Goal: Information Seeking & Learning: Find specific fact

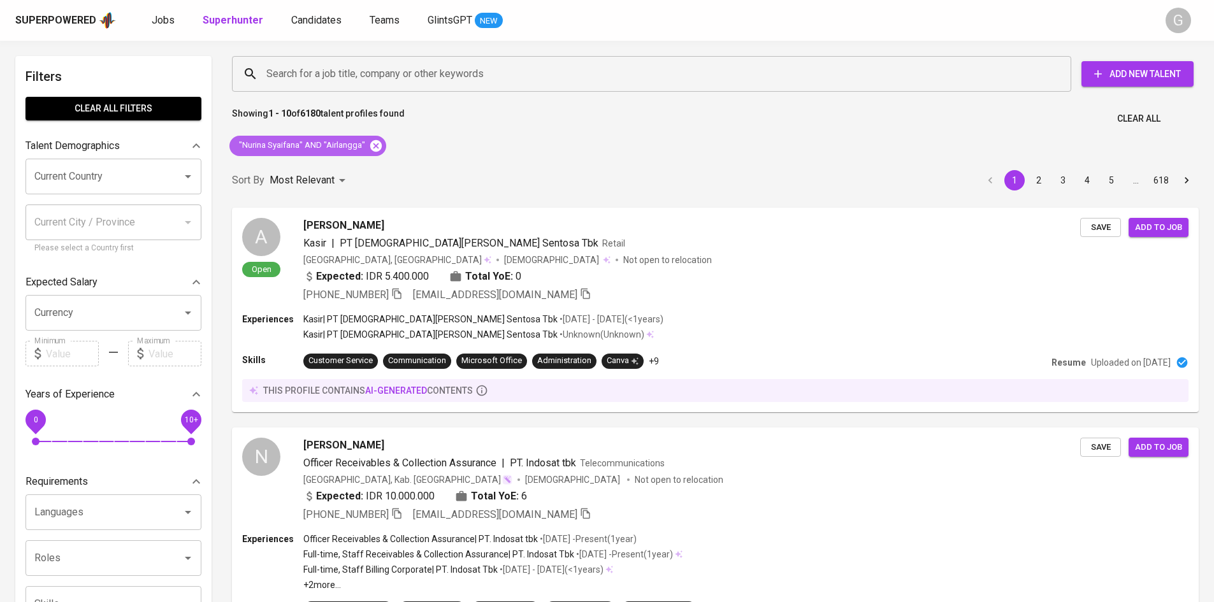
click at [375, 149] on icon at bounding box center [375, 145] width 11 height 11
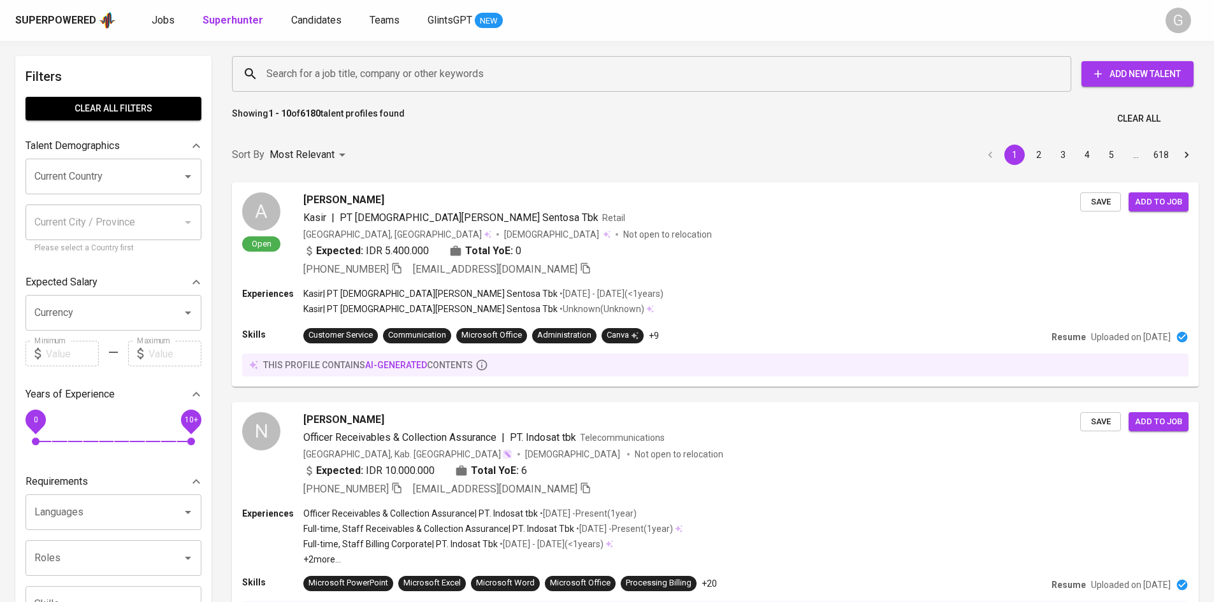
click at [377, 73] on input "Search for a job title, company or other keywords" at bounding box center [654, 74] width 783 height 24
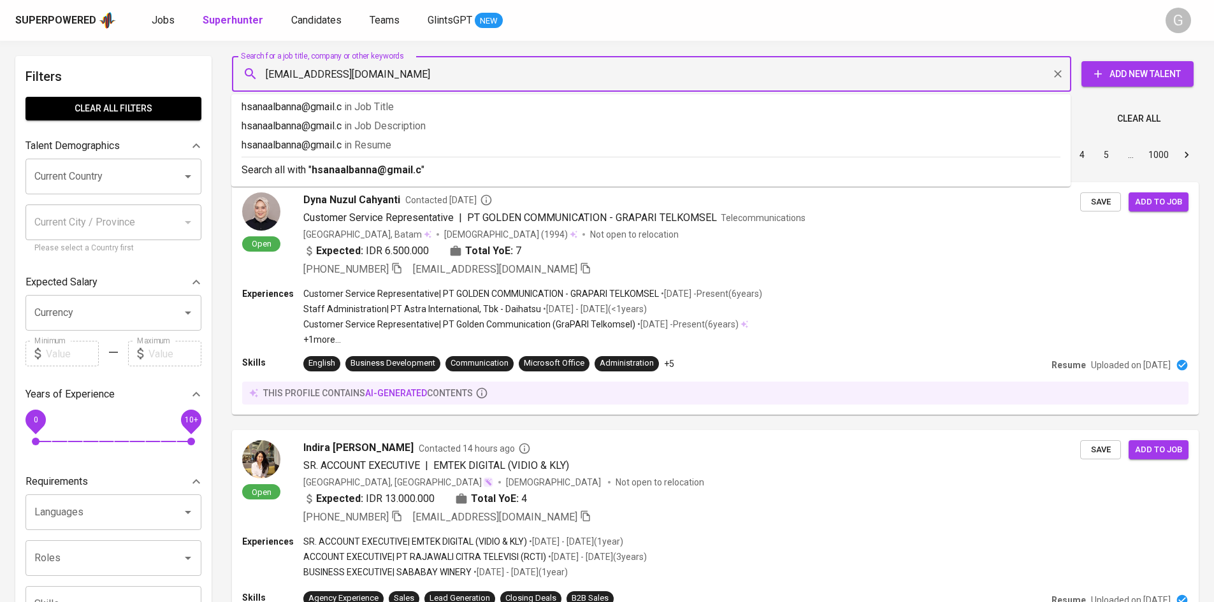
type input "[EMAIL_ADDRESS][DOMAIN_NAME]"
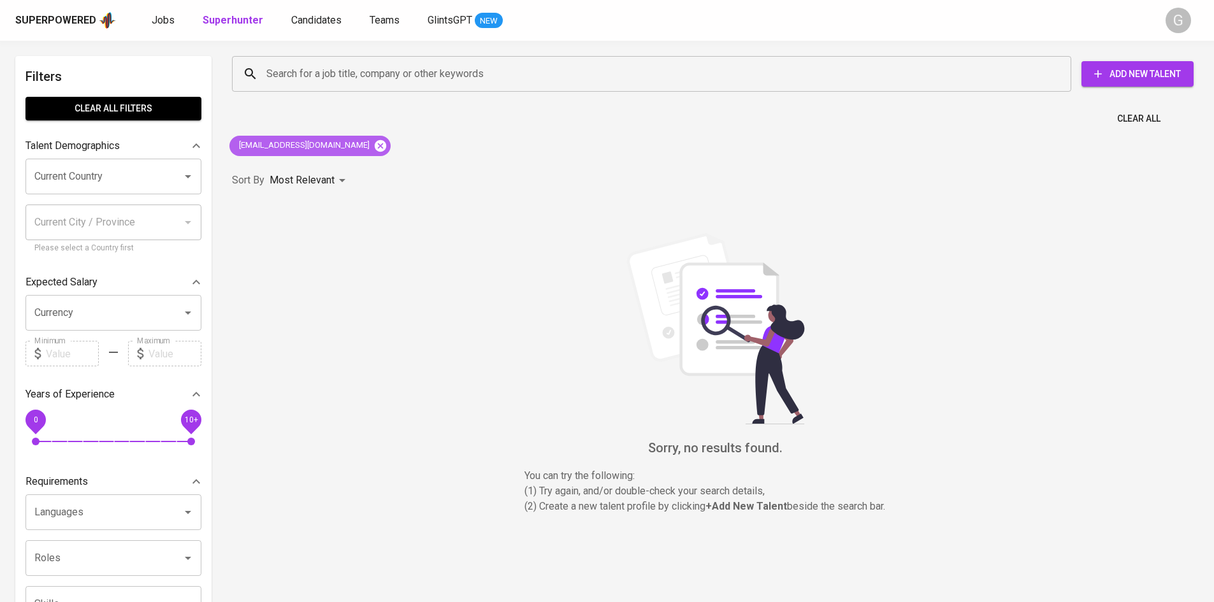
click at [375, 143] on icon at bounding box center [380, 145] width 11 height 11
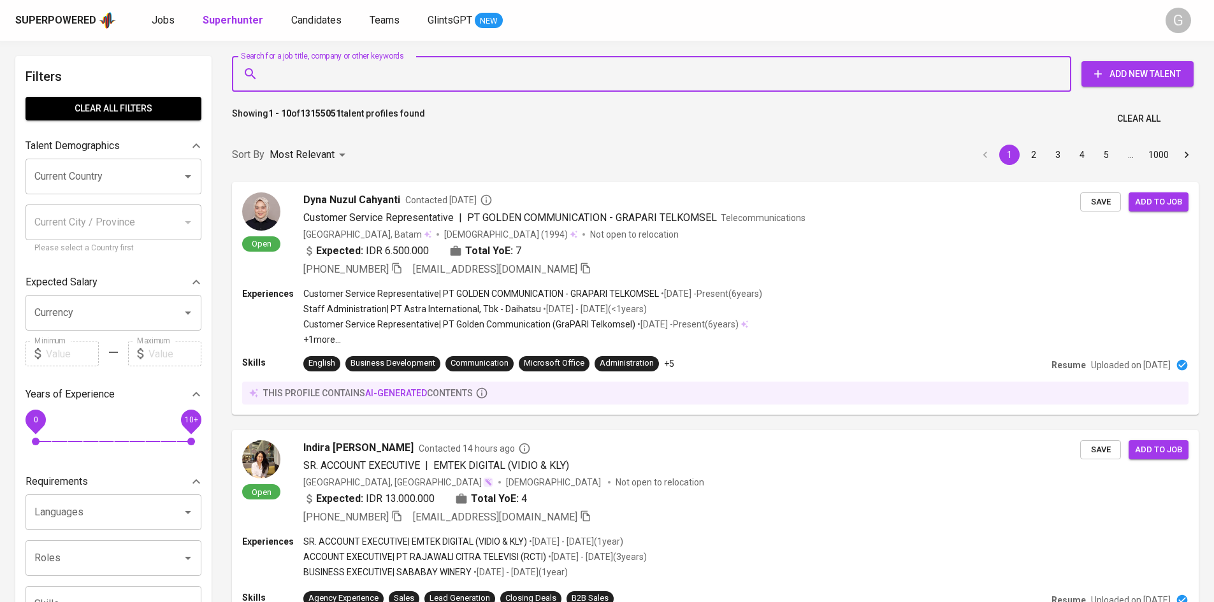
click at [329, 82] on input "Search for a job title, company or other keywords" at bounding box center [654, 74] width 783 height 24
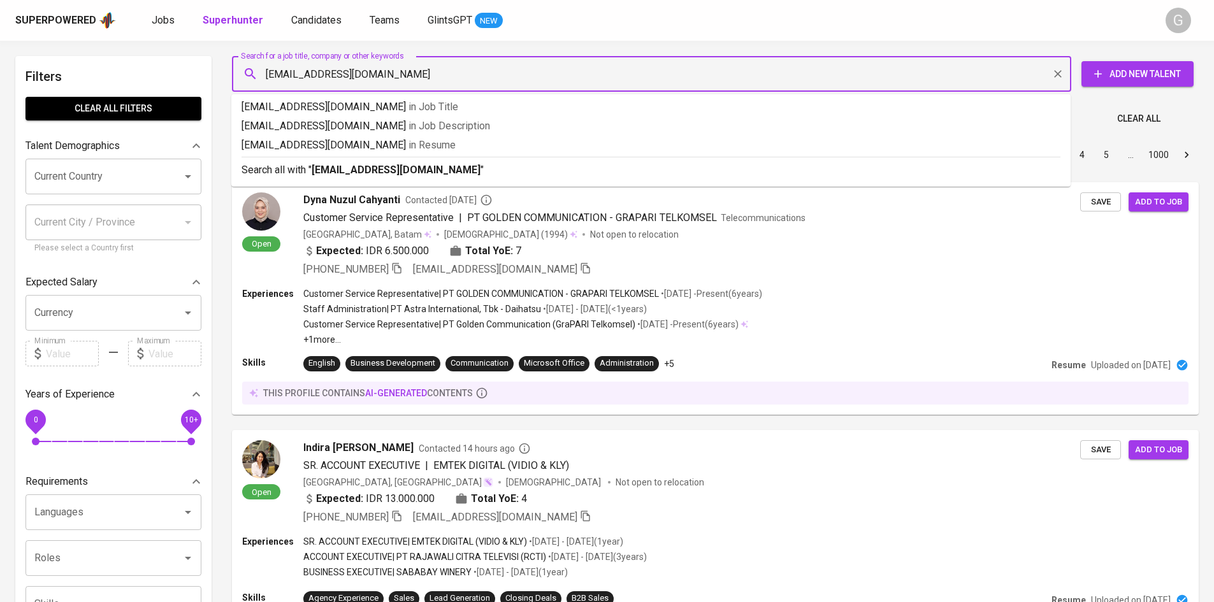
type input "[EMAIL_ADDRESS][DOMAIN_NAME]"
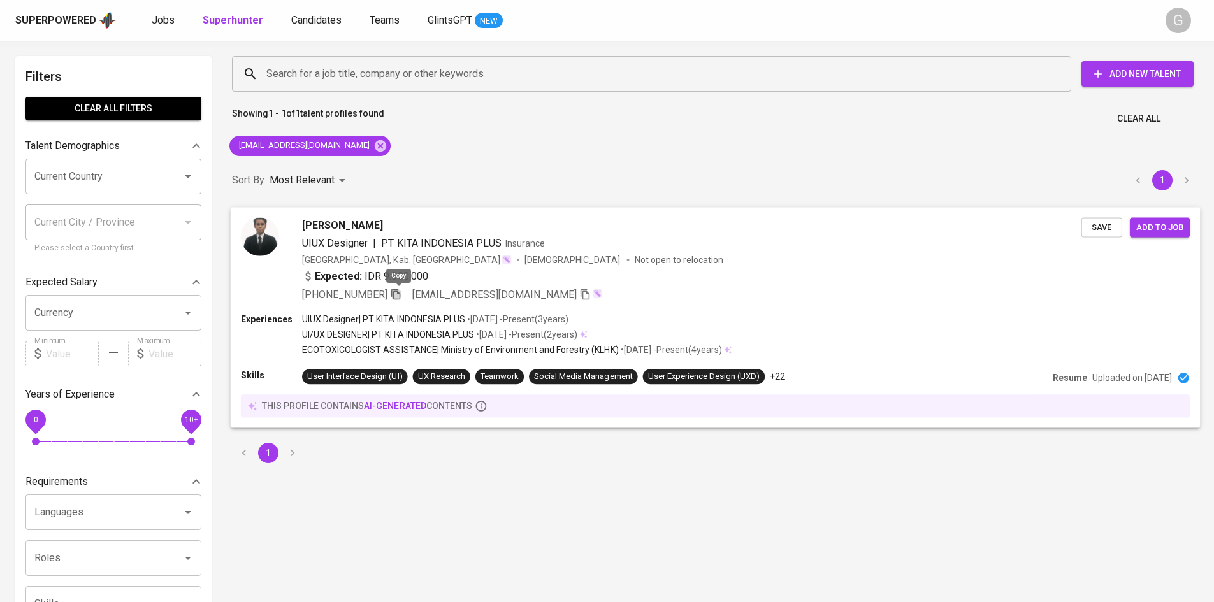
click at [398, 293] on icon "button" at bounding box center [395, 293] width 11 height 11
click at [374, 145] on icon at bounding box center [381, 146] width 14 height 14
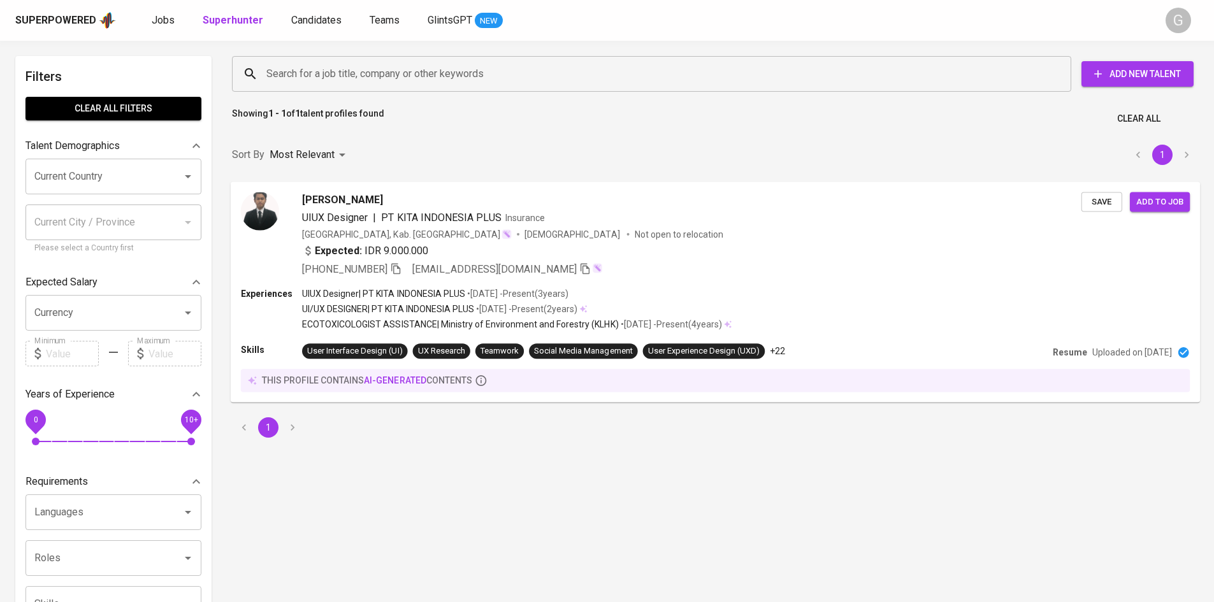
click at [361, 76] on input "Search for a job title, company or other keywords" at bounding box center [654, 74] width 783 height 24
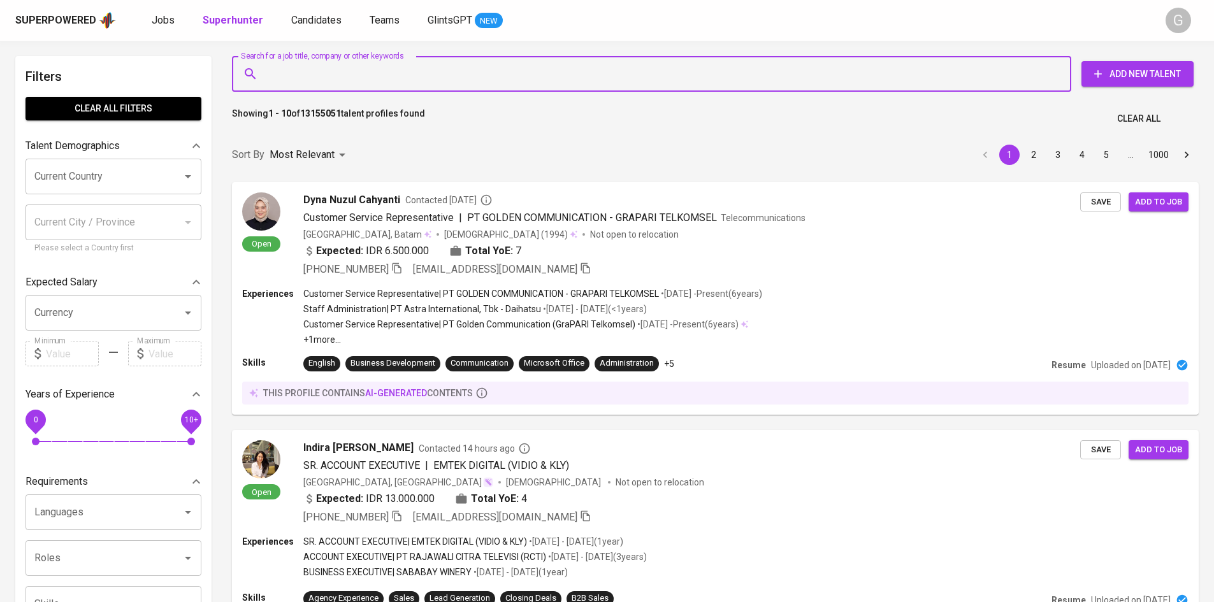
click at [361, 76] on input "Search for a job title, company or other keywords" at bounding box center [654, 74] width 783 height 24
paste input "[EMAIL_ADDRESS][DOMAIN_NAME]"
type input "[EMAIL_ADDRESS][DOMAIN_NAME]"
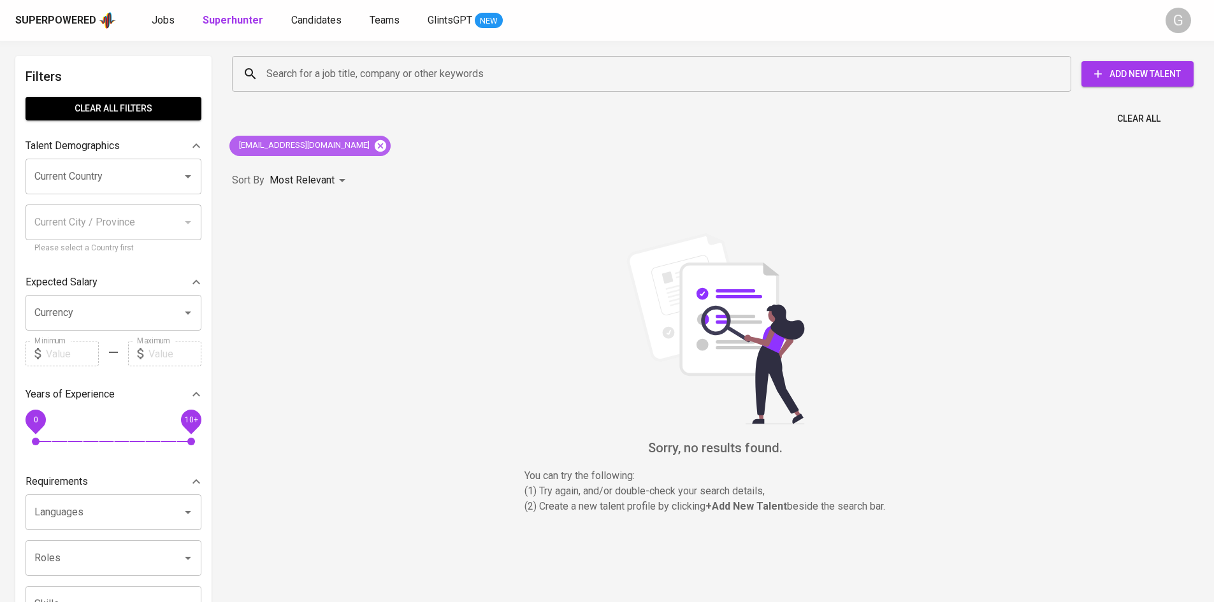
click at [375, 144] on icon at bounding box center [380, 145] width 11 height 11
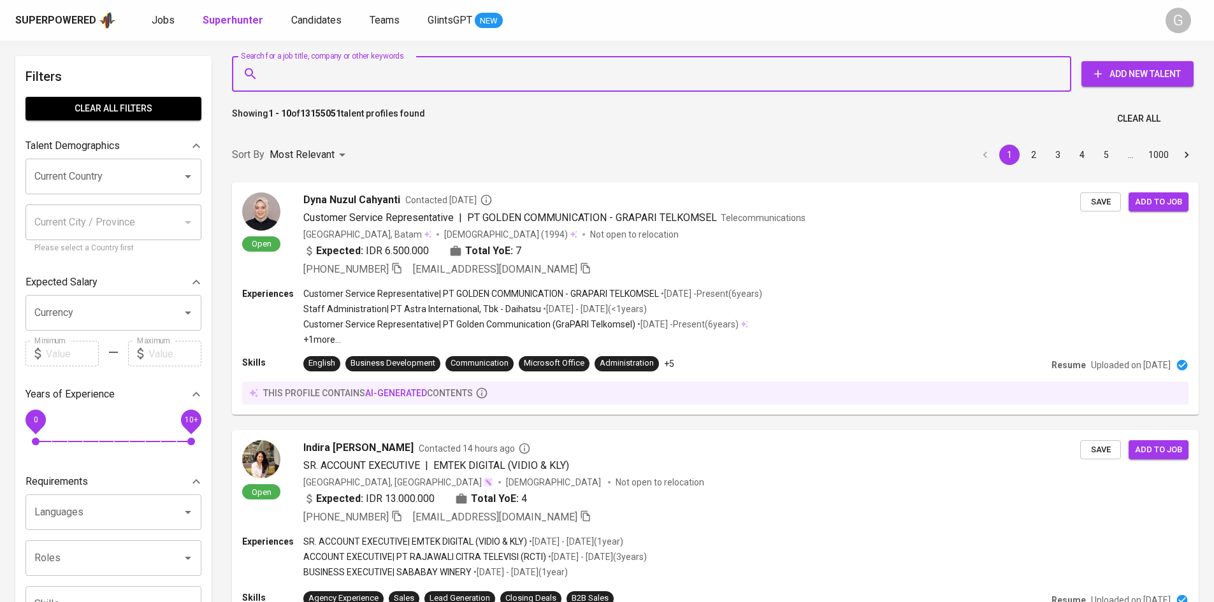
click at [393, 74] on input "Search for a job title, company or other keywords" at bounding box center [654, 74] width 783 height 24
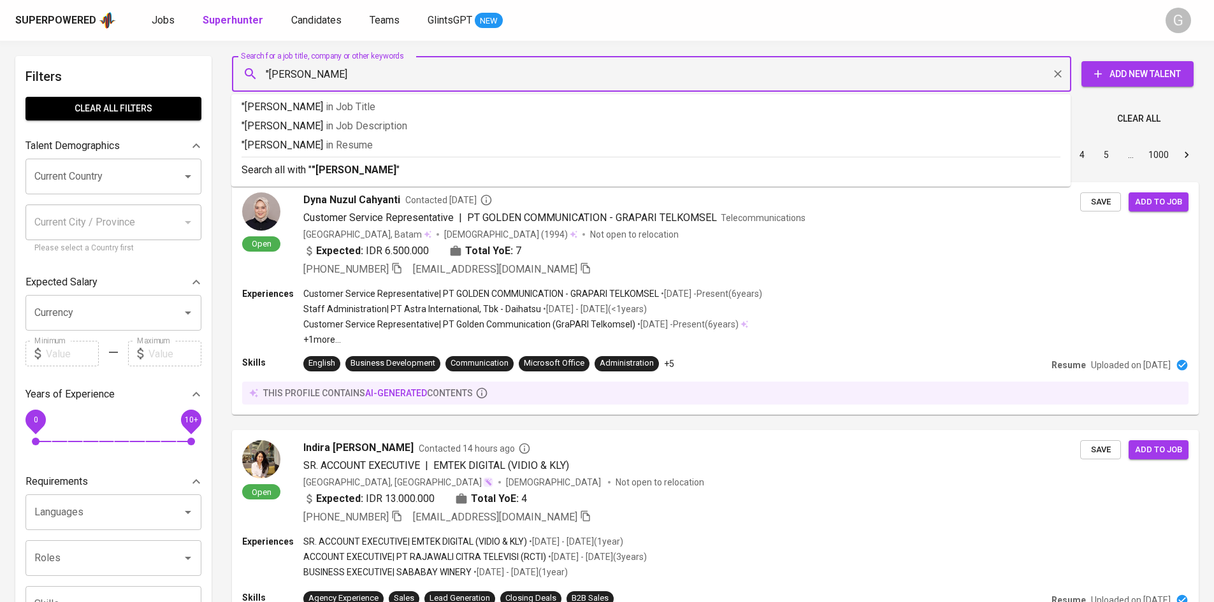
type input ""[PERSON_NAME] Foeng""
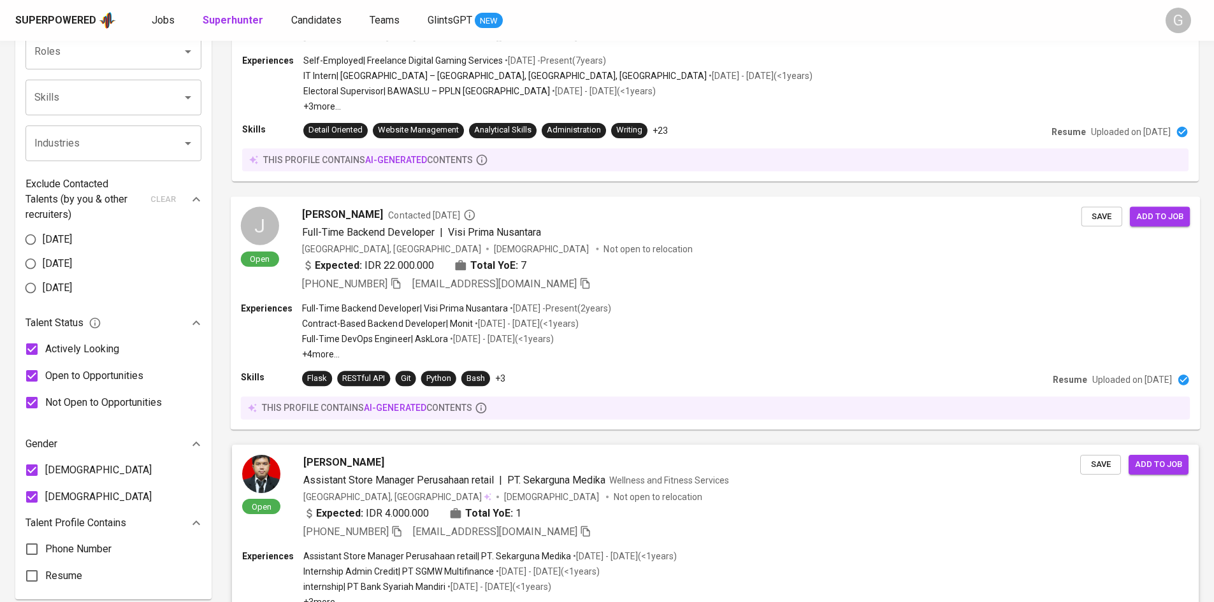
scroll to position [892, 0]
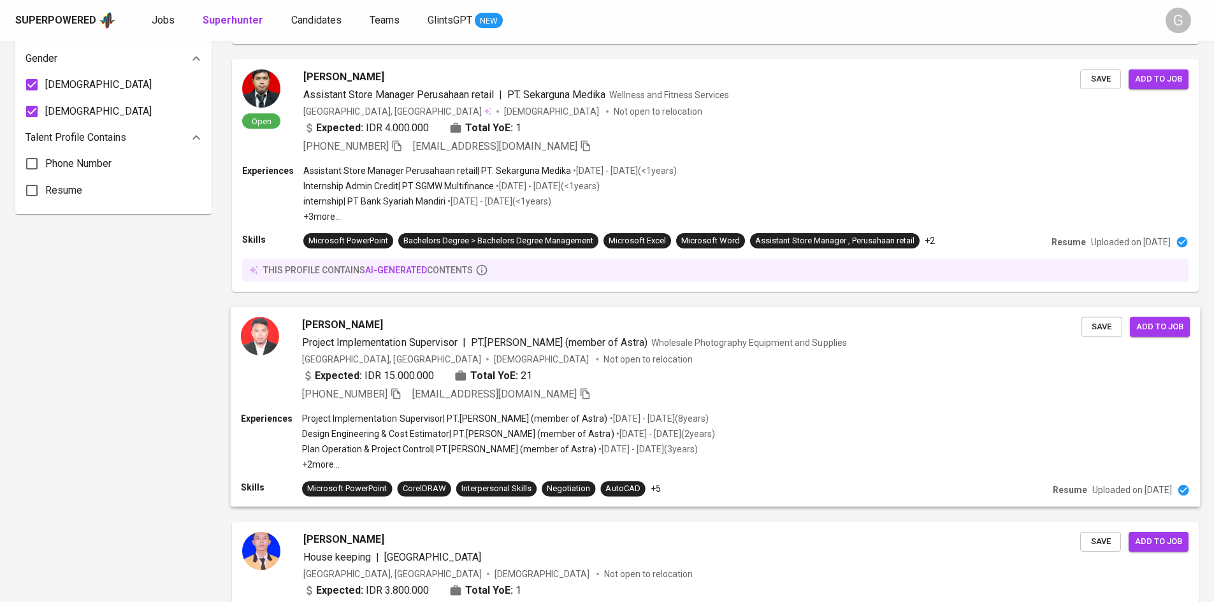
click at [896, 453] on div "Experiences Project Implementation Supervisor | PT.Bina Pertiwi (member of Astr…" at bounding box center [715, 441] width 949 height 59
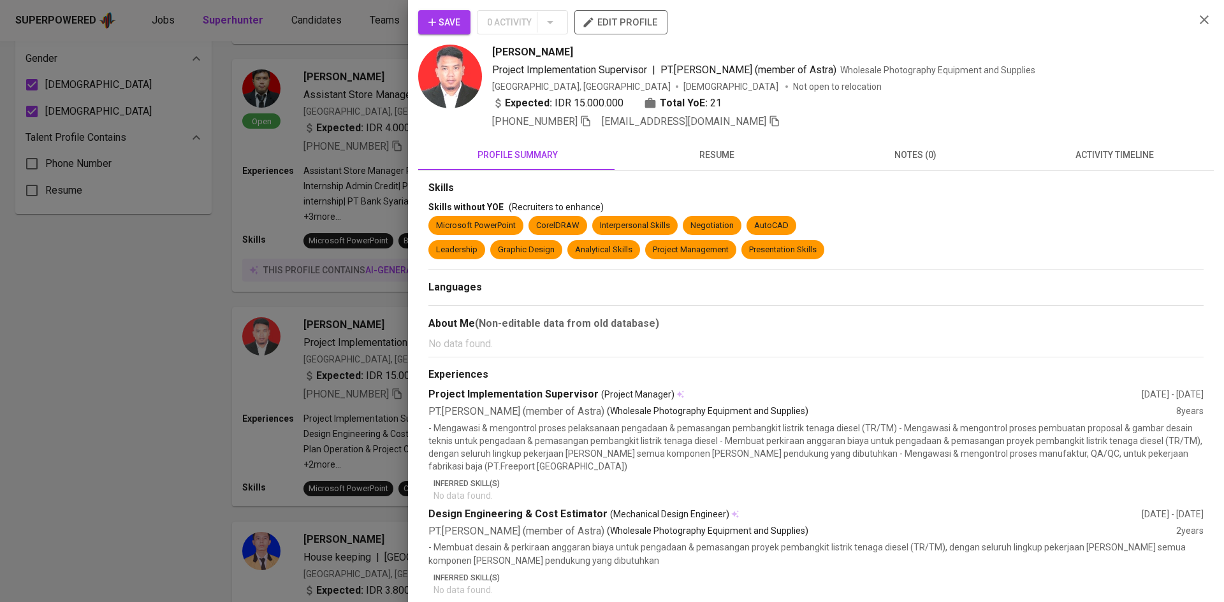
click at [727, 140] on button "resume" at bounding box center [716, 155] width 199 height 31
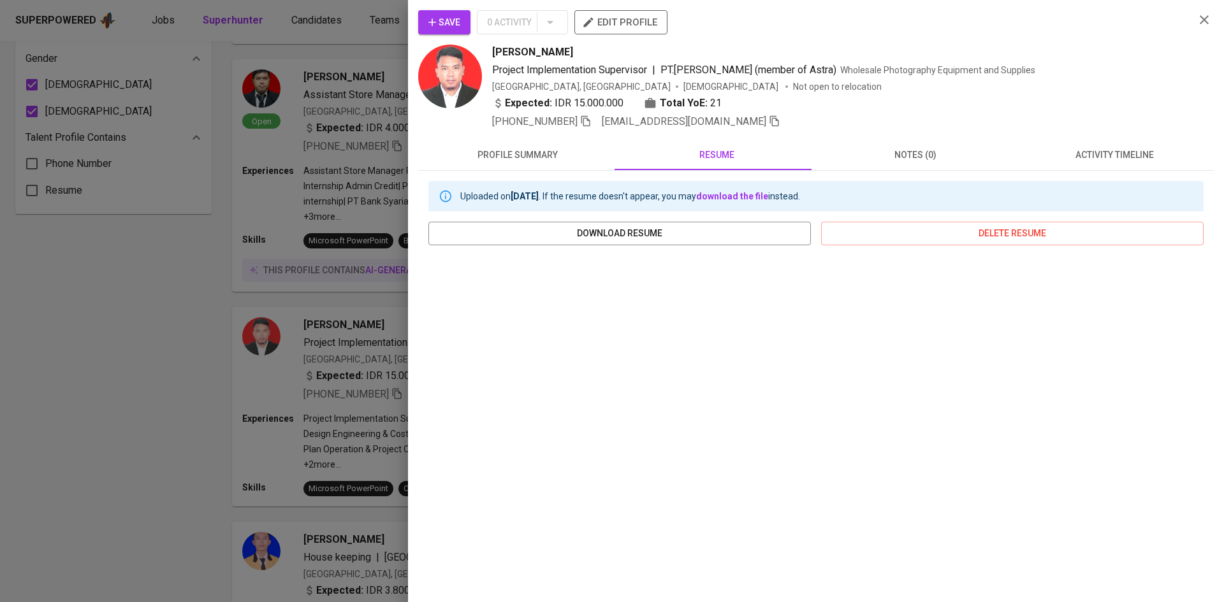
click at [315, 286] on div at bounding box center [612, 301] width 1224 height 602
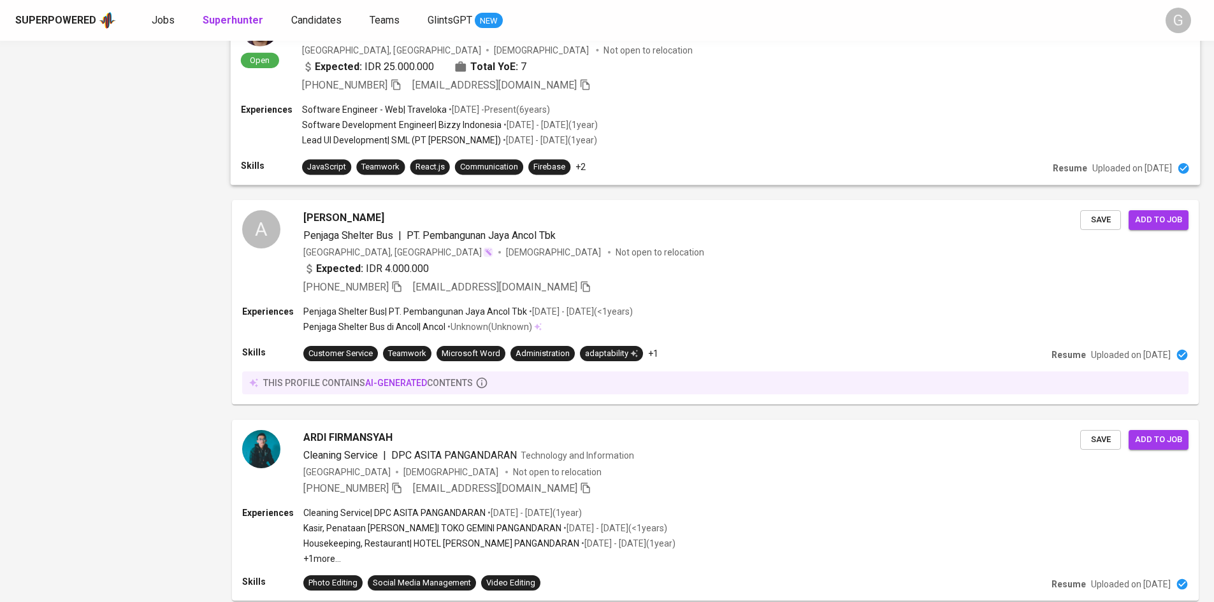
scroll to position [1906, 0]
